Goal: Transaction & Acquisition: Purchase product/service

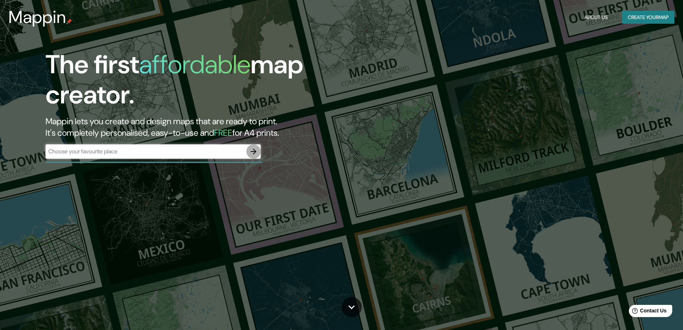
click at [247, 152] on button "button" at bounding box center [253, 151] width 14 height 14
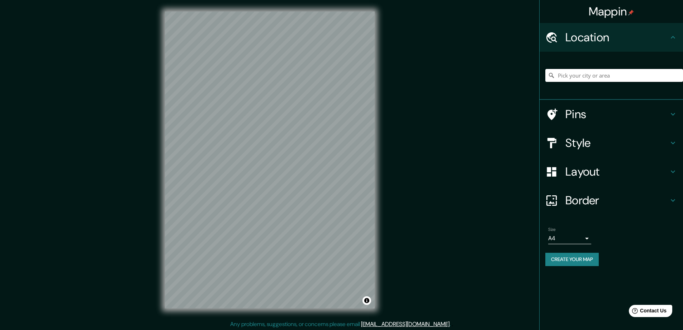
click at [582, 116] on h4 "Pins" at bounding box center [616, 114] width 103 height 14
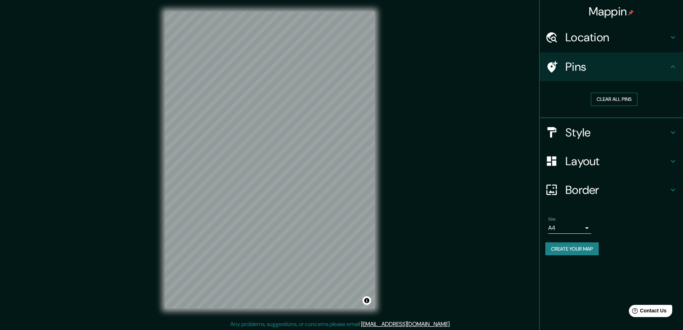
click at [603, 103] on button "Clear all pins" at bounding box center [614, 99] width 47 height 13
click at [611, 62] on h4 "Pins" at bounding box center [616, 67] width 103 height 14
click at [575, 218] on div "Size A4 single" at bounding box center [569, 224] width 43 height 17
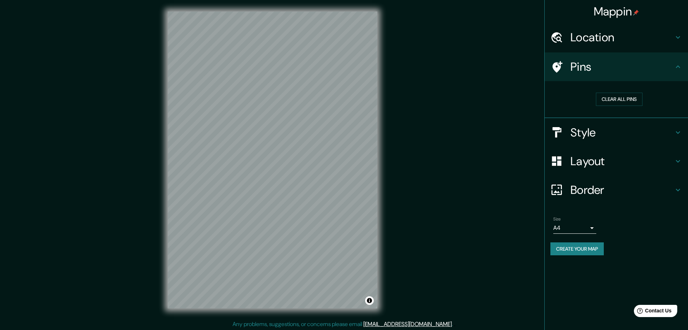
click at [581, 230] on body "Mappin Location Pins Clear all pins Style Layout Border Choose a border. Hint :…" at bounding box center [344, 165] width 688 height 330
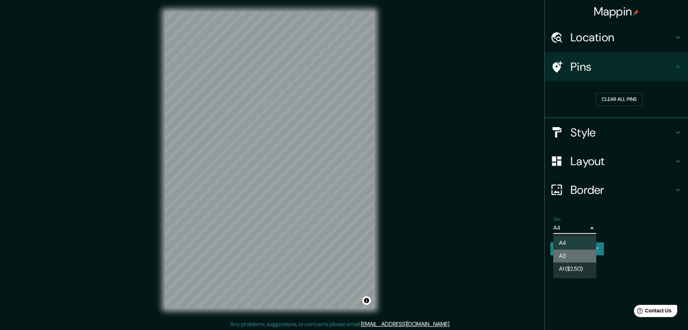
click at [578, 256] on li "A3" at bounding box center [575, 255] width 43 height 13
type input "a4"
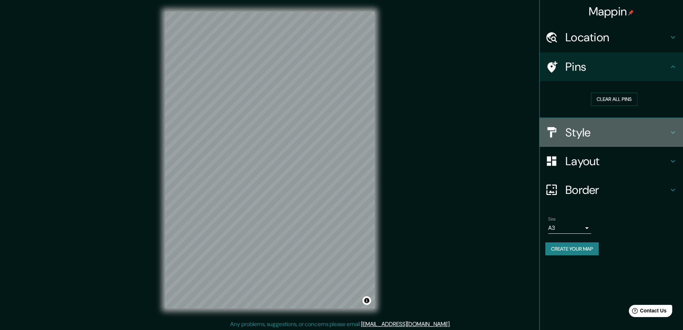
click at [605, 131] on h4 "Style" at bounding box center [616, 132] width 103 height 14
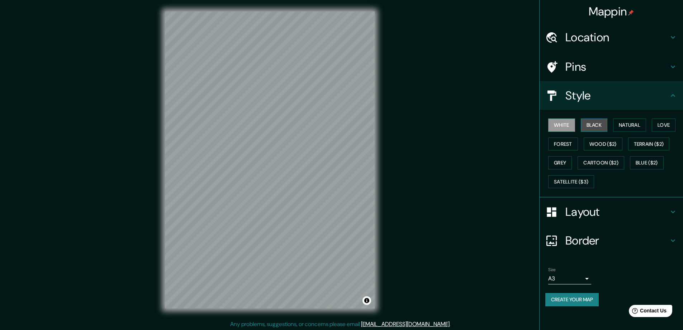
click at [588, 126] on button "Black" at bounding box center [594, 124] width 27 height 13
click at [625, 129] on button "Natural" at bounding box center [629, 124] width 33 height 13
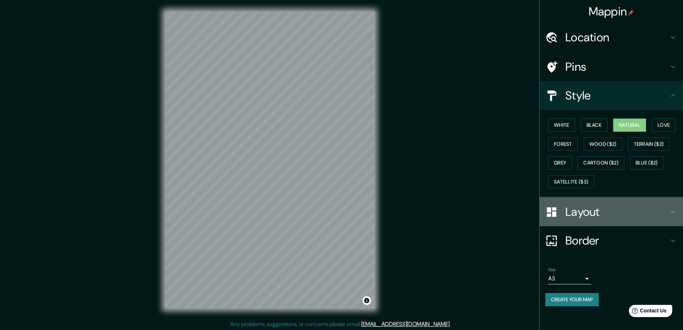
click at [658, 210] on h4 "Layout" at bounding box center [616, 211] width 103 height 14
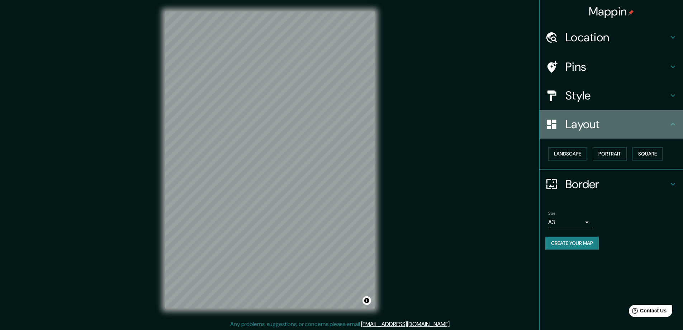
click at [644, 121] on h4 "Layout" at bounding box center [616, 124] width 103 height 14
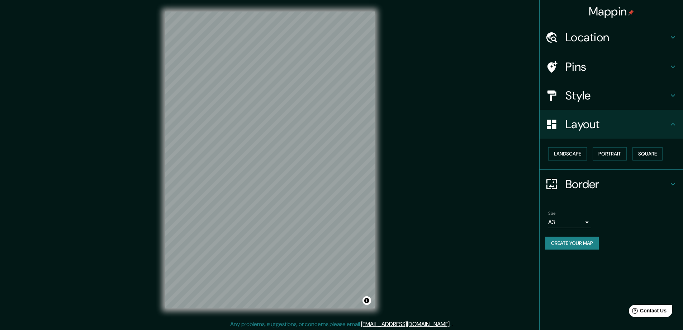
click at [620, 189] on h4 "Border" at bounding box center [616, 184] width 103 height 14
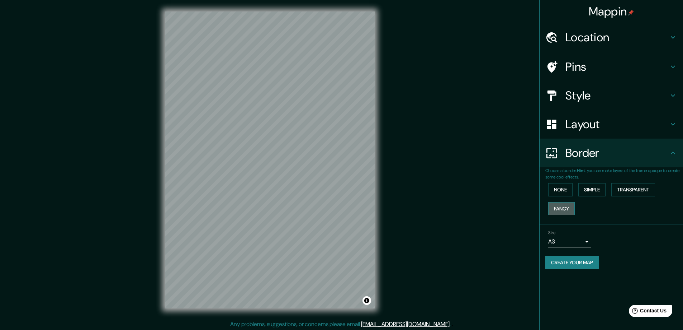
click at [567, 209] on button "Fancy" at bounding box center [561, 208] width 27 height 13
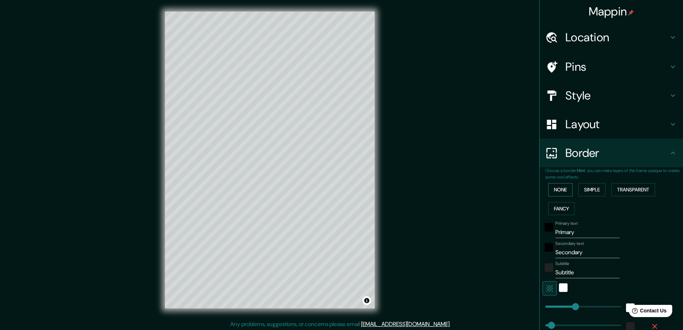
click at [561, 185] on button "None" at bounding box center [560, 189] width 24 height 13
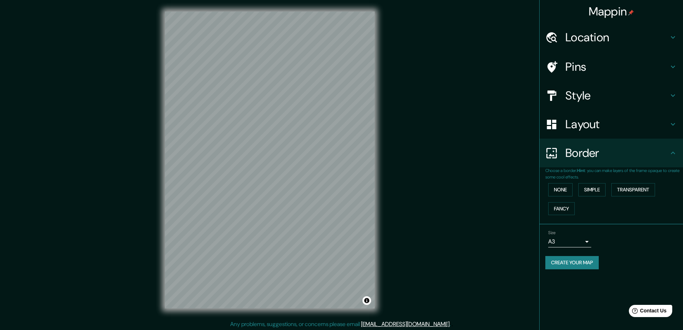
click at [612, 43] on h4 "Location" at bounding box center [616, 37] width 103 height 14
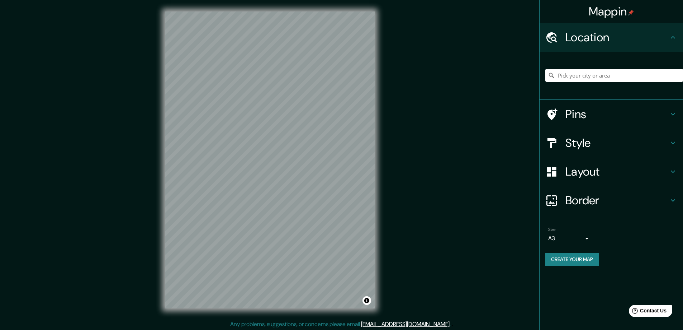
click at [609, 122] on div "Pins" at bounding box center [611, 114] width 143 height 29
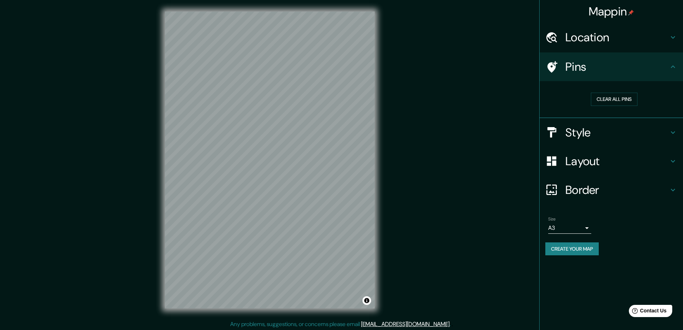
click at [681, 63] on div "Pins" at bounding box center [611, 66] width 143 height 29
click at [615, 102] on button "Clear all pins" at bounding box center [614, 99] width 47 height 13
click at [586, 250] on button "Create your map" at bounding box center [571, 248] width 53 height 13
click at [630, 96] on button "Clear all pins" at bounding box center [614, 99] width 47 height 13
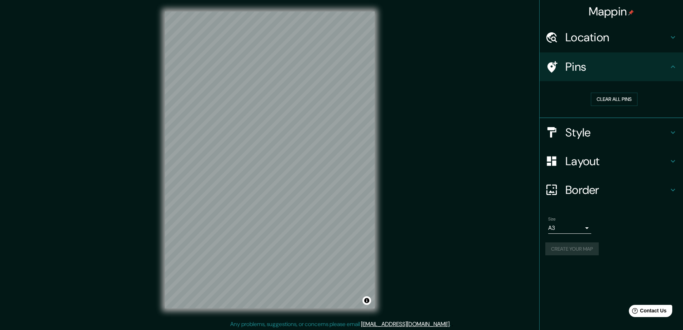
click at [622, 133] on h4 "Style" at bounding box center [616, 132] width 103 height 14
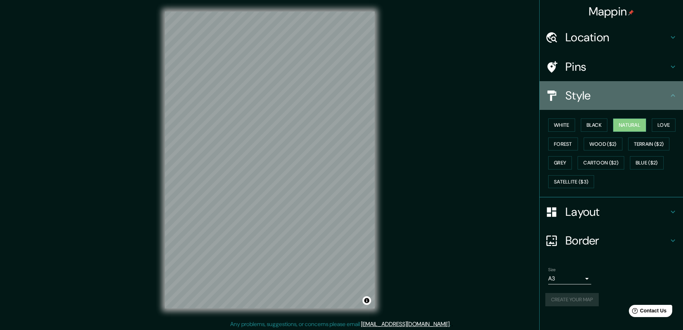
click at [638, 105] on div "Style" at bounding box center [611, 95] width 143 height 29
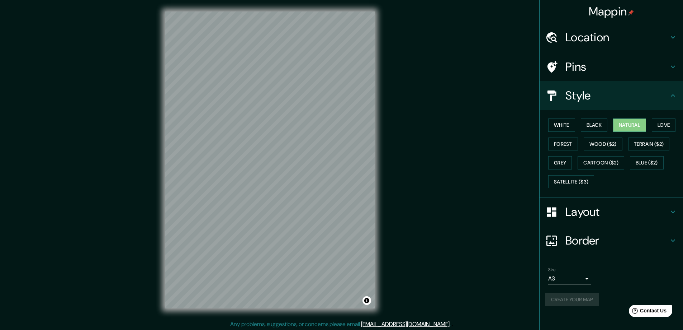
click at [659, 32] on h4 "Location" at bounding box center [616, 37] width 103 height 14
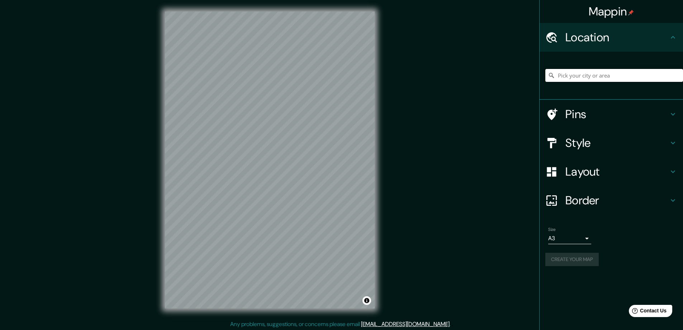
click at [616, 80] on input "Pick your city or area" at bounding box center [614, 75] width 138 height 13
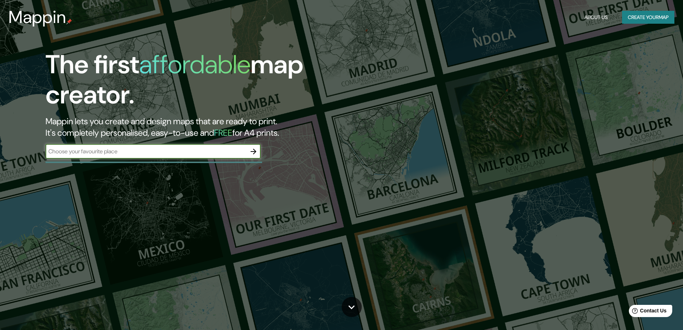
click at [254, 151] on icon "button" at bounding box center [254, 151] width 6 height 6
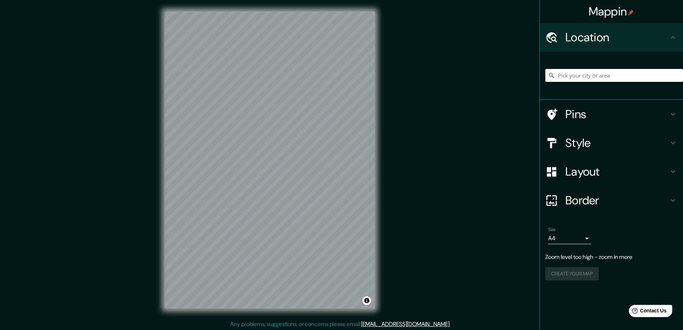
click at [399, 118] on div "Mappin Location Pins Style Layout Border Choose a border. Hint : you can make l…" at bounding box center [341, 165] width 683 height 331
click at [603, 83] on div at bounding box center [614, 75] width 138 height 36
click at [600, 74] on input "Pick your city or area" at bounding box center [614, 75] width 138 height 13
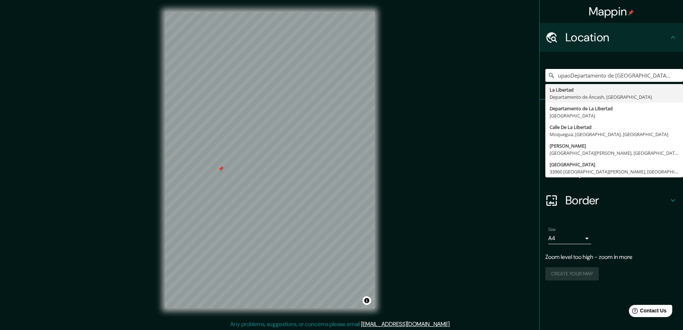
click at [681, 75] on input "upaoDepartamento de La Libertad, Perú" at bounding box center [614, 75] width 138 height 13
type input "upaoDepartamento de La Libertad, Perú"
click at [678, 72] on icon "Clear" at bounding box center [678, 75] width 6 height 6
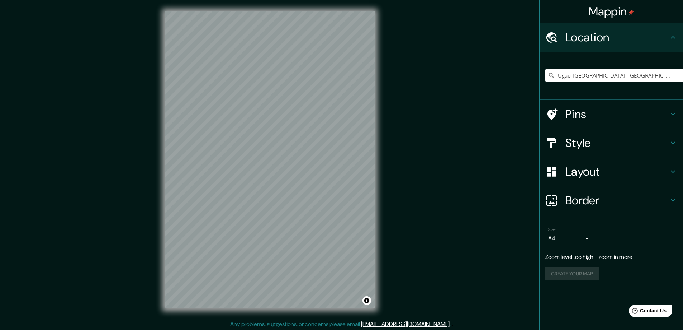
type input "Ugao-Miraballes, Vizcaya, España"
click at [389, 94] on div "Mappin Location Ugao-Miraballes, Vizcaya, España Ugao-Miraballes Vizcaya, Españ…" at bounding box center [341, 165] width 683 height 331
click at [57, 187] on div "Mappin Location Ugao-Miraballes, Vizcaya, España Ugao-Miraballes Vizcaya, Españ…" at bounding box center [341, 165] width 683 height 331
click at [415, 128] on div "Mappin Location Ugao-Miraballes, Vizcaya, España Ugao-Miraballes Vizcaya, Españ…" at bounding box center [341, 165] width 683 height 331
drag, startPoint x: 240, startPoint y: 194, endPoint x: 248, endPoint y: 188, distance: 10.3
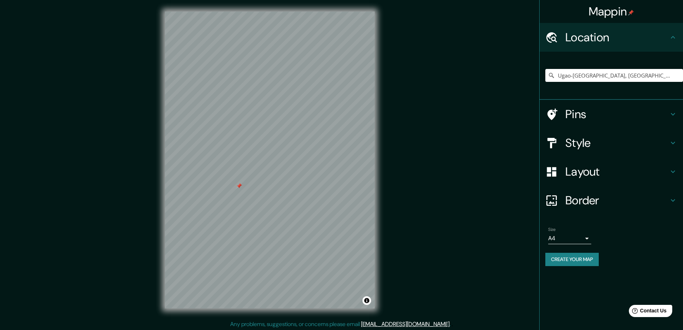
click at [242, 188] on div at bounding box center [239, 186] width 6 height 6
drag, startPoint x: 247, startPoint y: 184, endPoint x: 250, endPoint y: 192, distance: 8.6
click at [250, 171] on div at bounding box center [253, 168] width 6 height 6
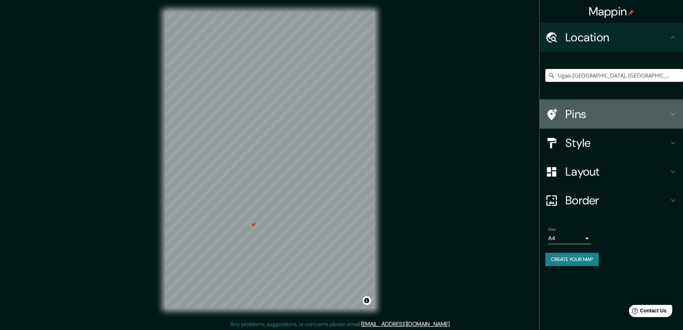
click at [607, 107] on div "Pins" at bounding box center [611, 114] width 143 height 29
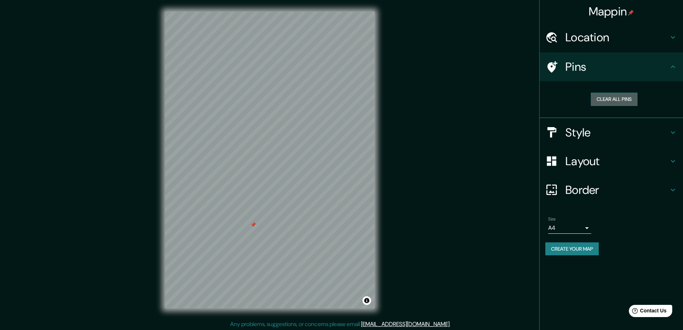
click at [632, 99] on button "Clear all pins" at bounding box center [614, 99] width 47 height 13
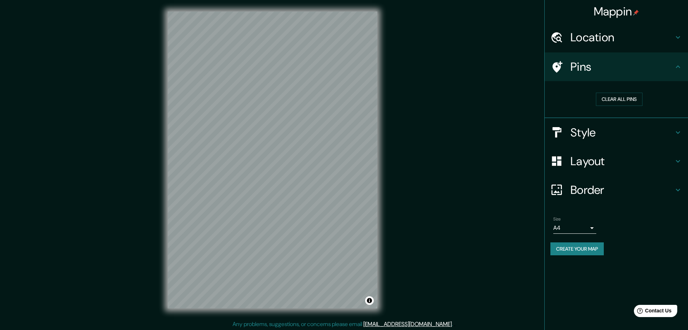
click at [583, 228] on body "Mappin Location Ugao-Miraballes, Vizcaya, España Ugao-Miraballes Vizcaya, Españ…" at bounding box center [344, 165] width 688 height 330
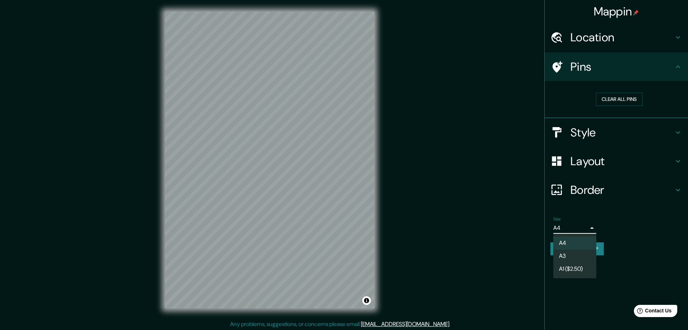
click at [584, 257] on li "A3" at bounding box center [575, 255] width 43 height 13
type input "a4"
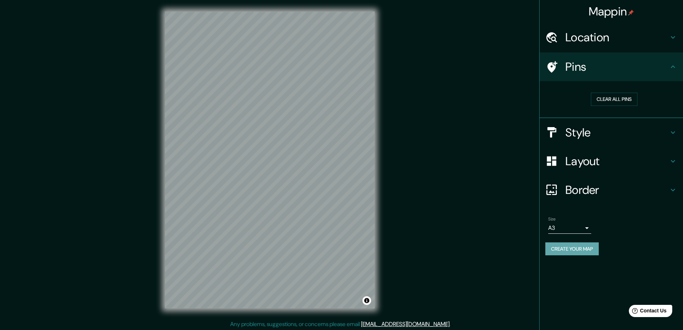
click at [571, 247] on button "Create your map" at bounding box center [571, 248] width 53 height 13
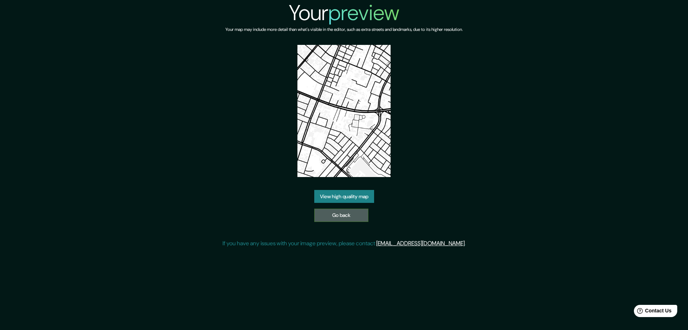
click at [358, 218] on link "Go back" at bounding box center [341, 214] width 54 height 13
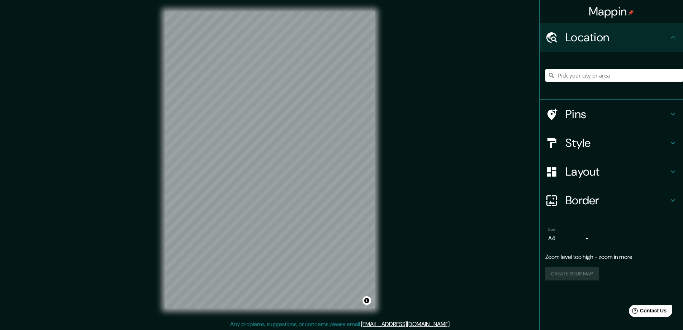
click at [382, 128] on div "© Mapbox © OpenStreetMap Improve this map" at bounding box center [269, 160] width 233 height 320
